Goal: Check status: Check status

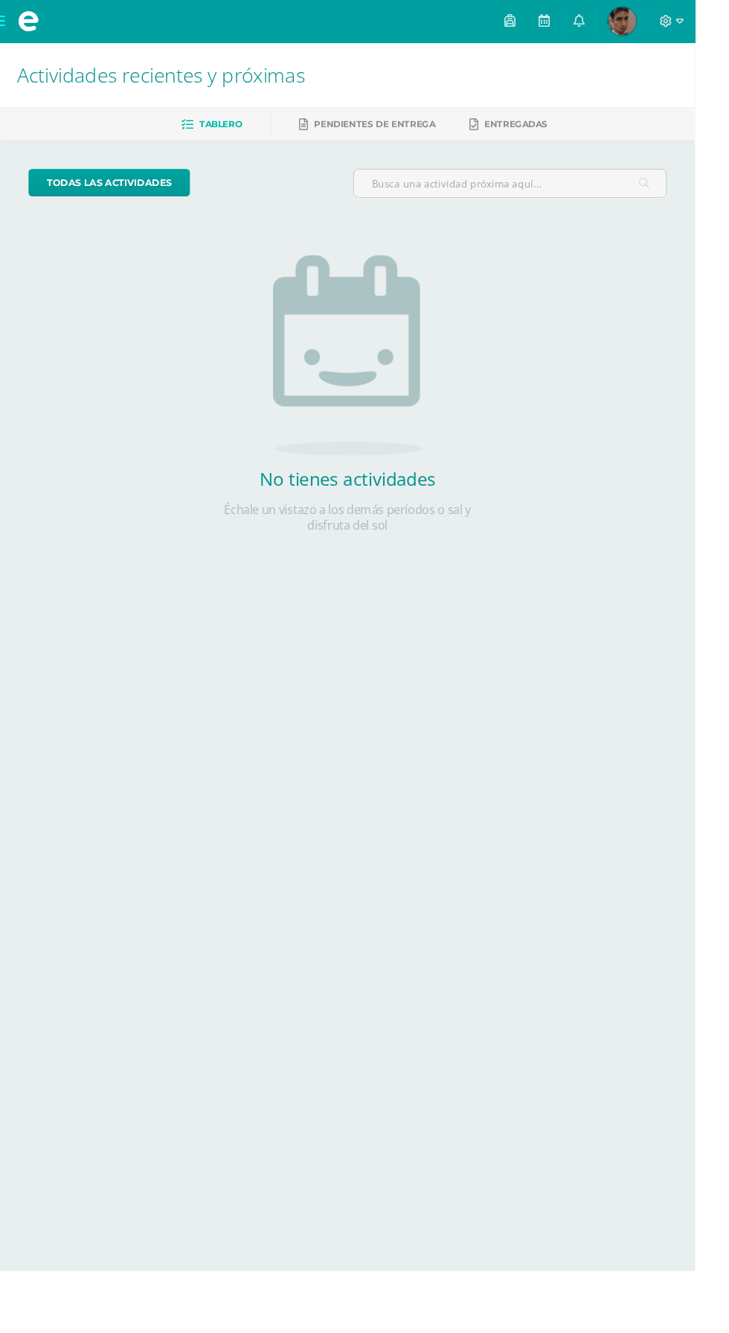
click at [670, 22] on span "[PERSON_NAME] Mi Perfil" at bounding box center [653, 22] width 36 height 30
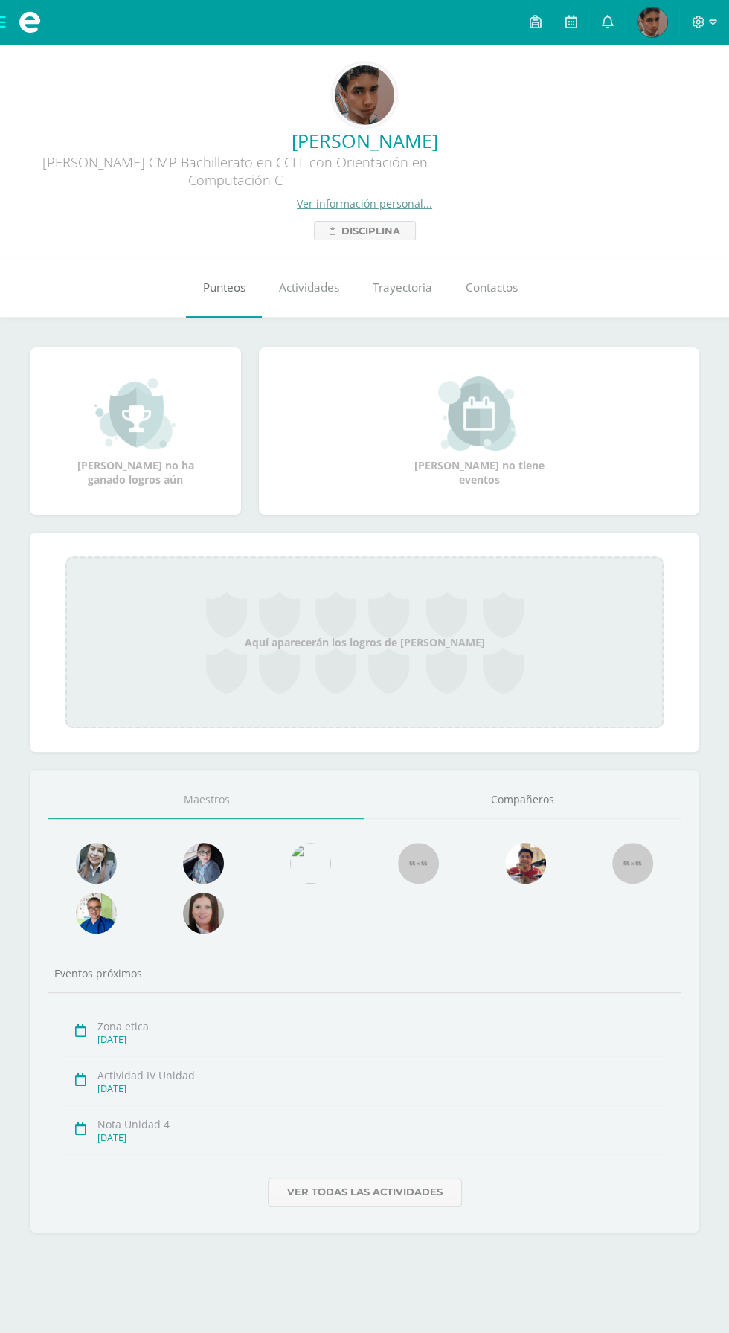
click at [240, 274] on link "Punteos" at bounding box center [224, 288] width 76 height 60
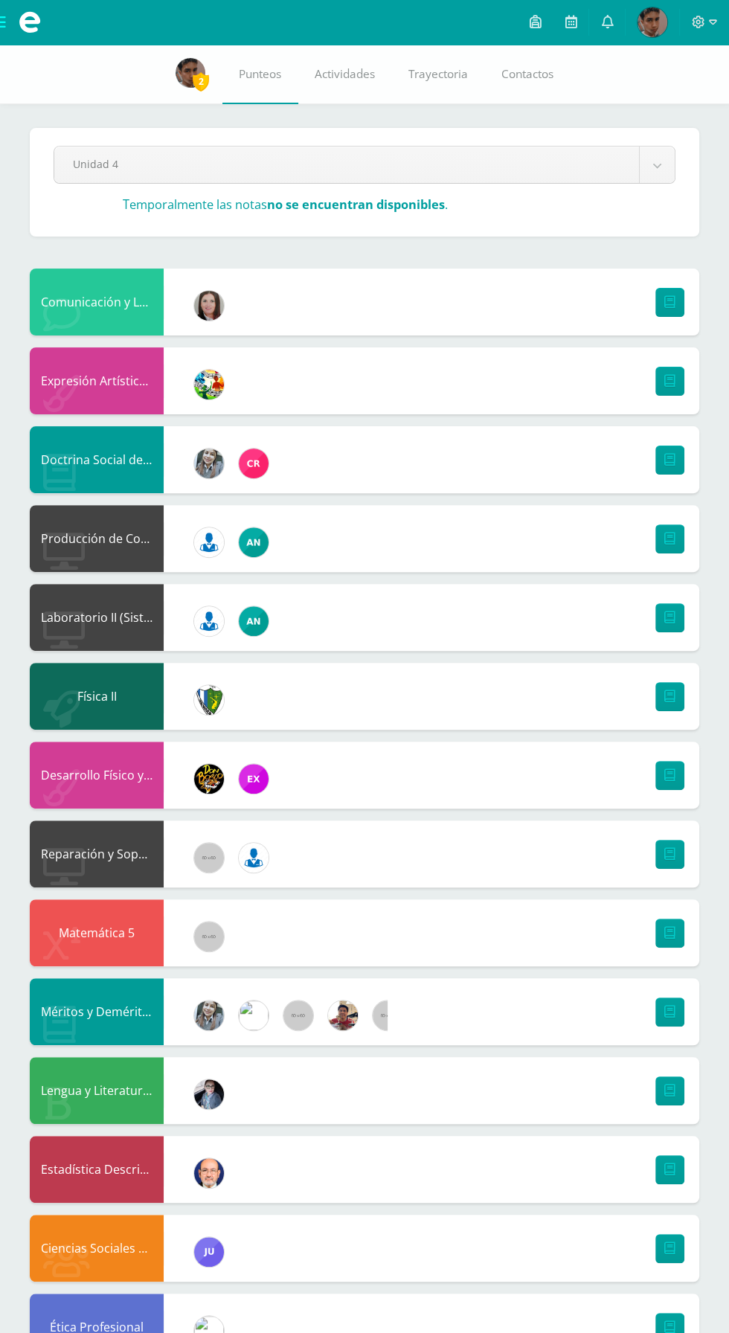
click at [185, 60] on img at bounding box center [191, 73] width 30 height 30
click at [669, 528] on link at bounding box center [669, 538] width 29 height 29
